Goal: Information Seeking & Learning: Learn about a topic

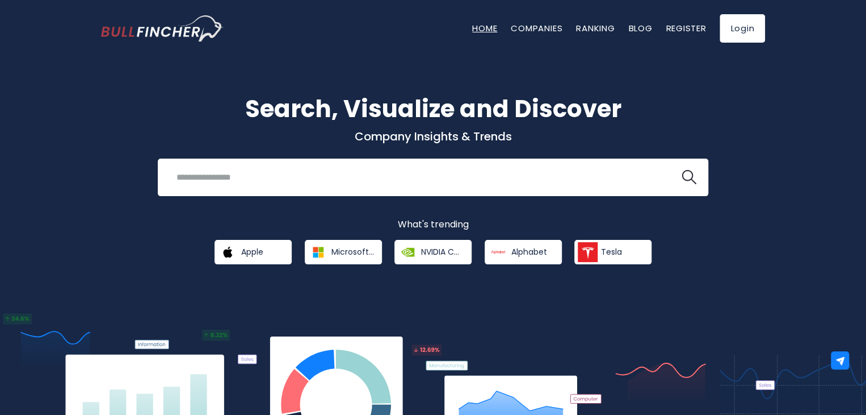
click at [477, 28] on link "Home" at bounding box center [484, 28] width 25 height 12
click at [620, 252] on span "Tesla" at bounding box center [611, 251] width 21 height 10
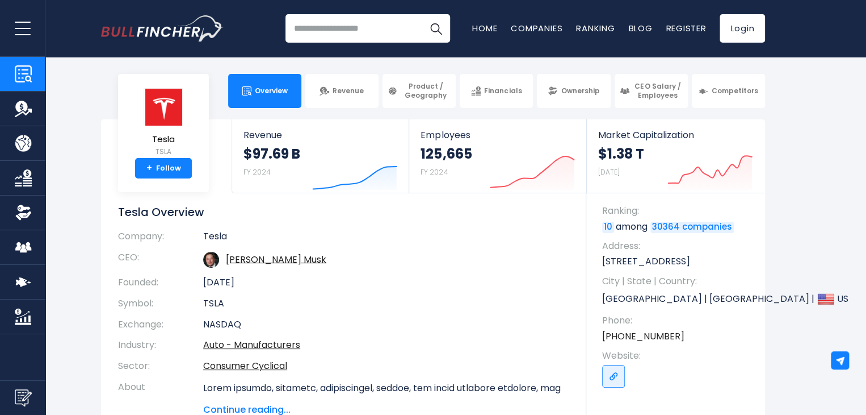
click at [25, 341] on div "Overview Revenue Product / Geography Financials" at bounding box center [22, 207] width 45 height 415
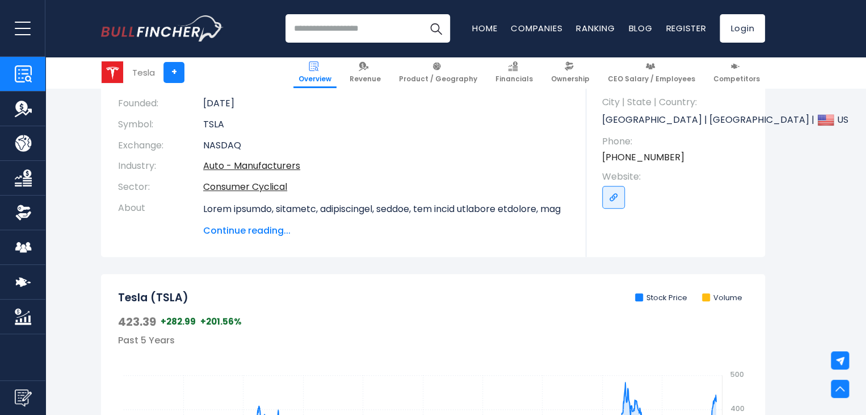
scroll to position [114, 0]
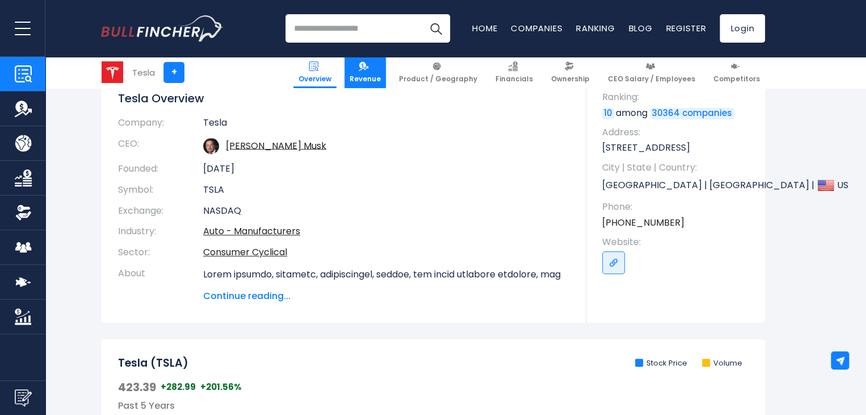
click at [369, 68] on img at bounding box center [364, 66] width 10 height 10
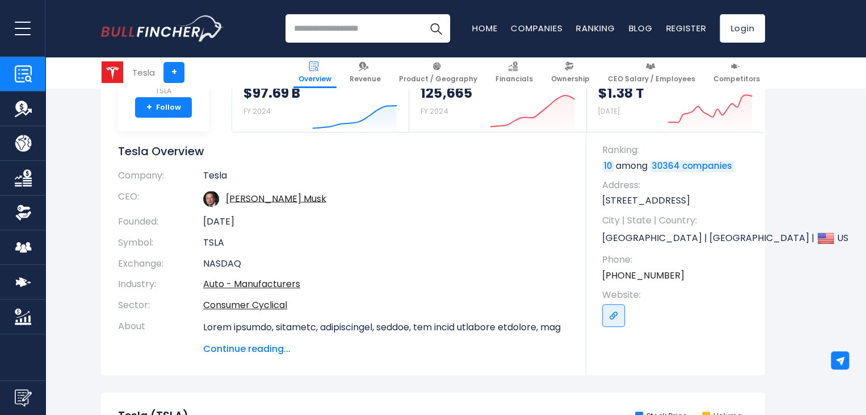
scroll to position [0, 0]
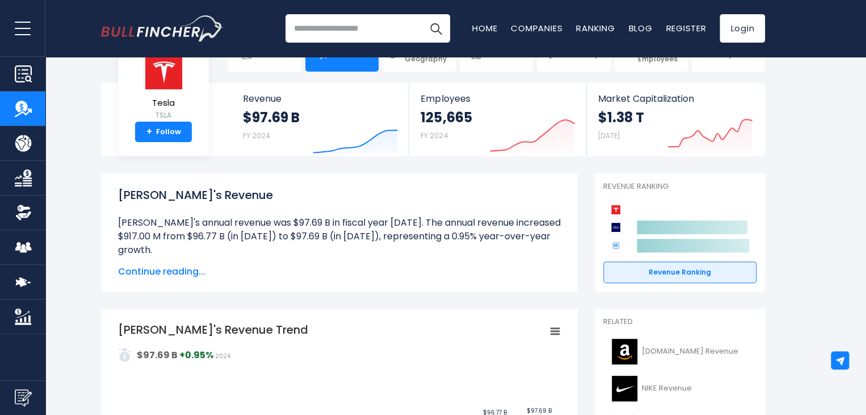
scroll to position [57, 0]
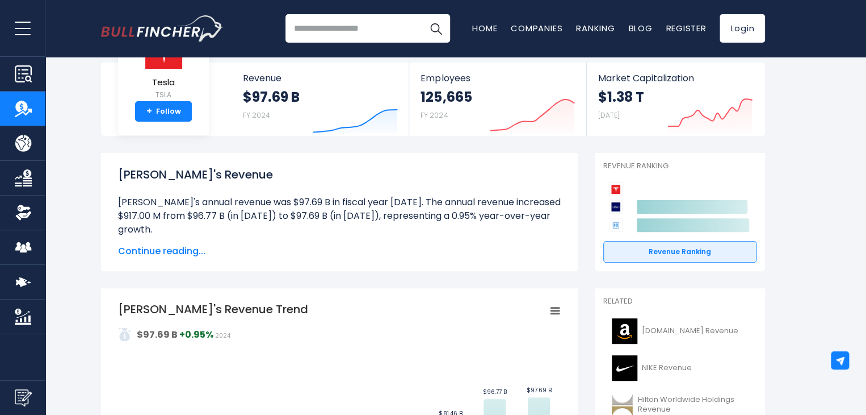
click at [175, 255] on span "Continue reading..." at bounding box center [339, 251] width 443 height 14
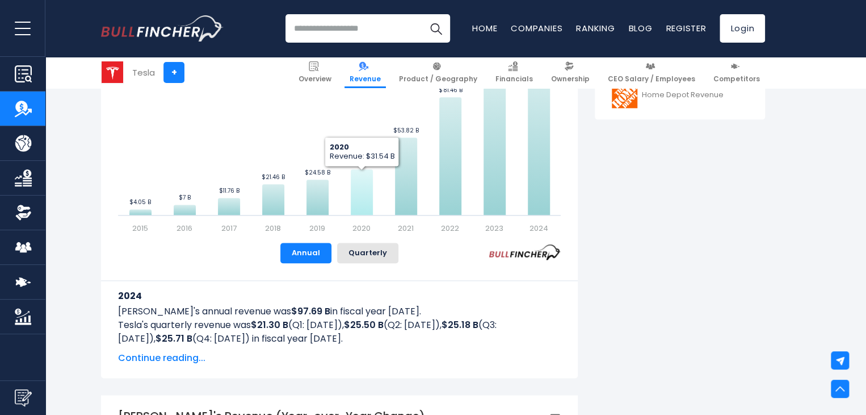
scroll to position [511, 0]
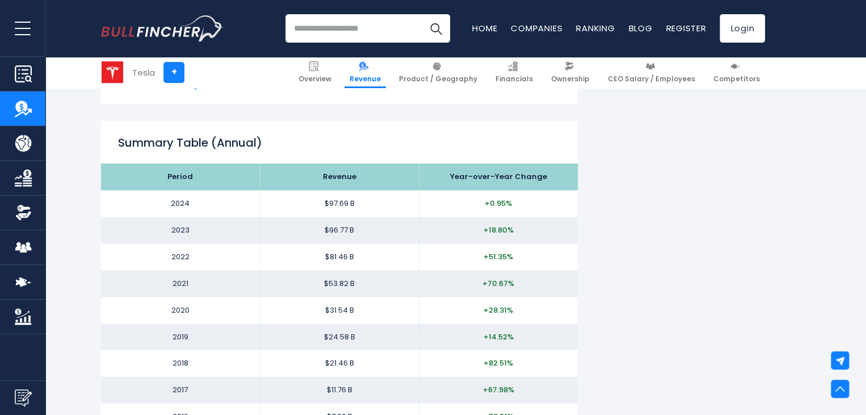
scroll to position [1306, 0]
